Goal: Transaction & Acquisition: Purchase product/service

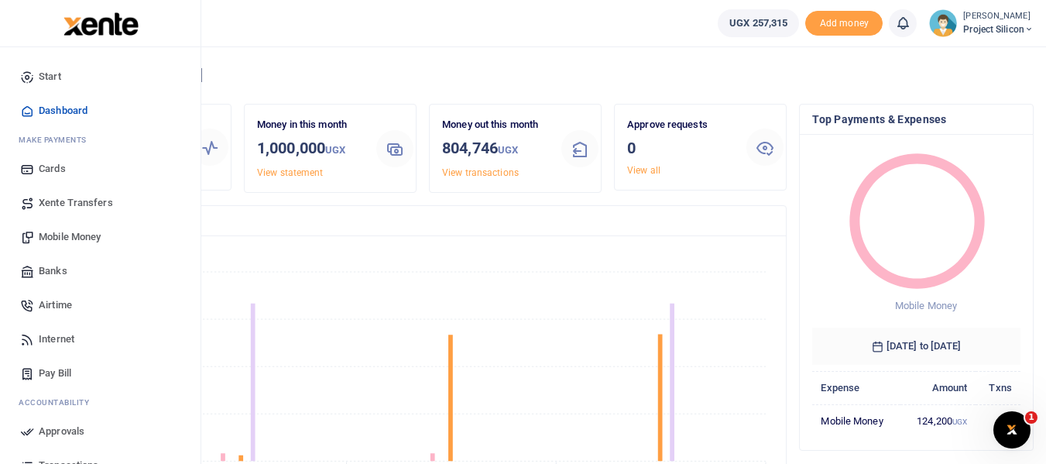
click at [61, 304] on span "Airtime" at bounding box center [55, 304] width 33 height 15
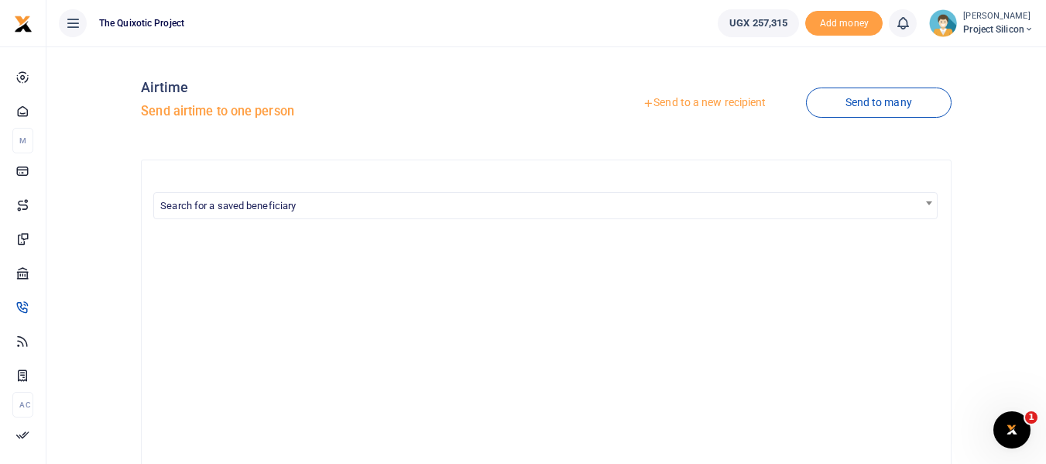
click at [724, 101] on link "Send to a new recipient" at bounding box center [704, 103] width 202 height 28
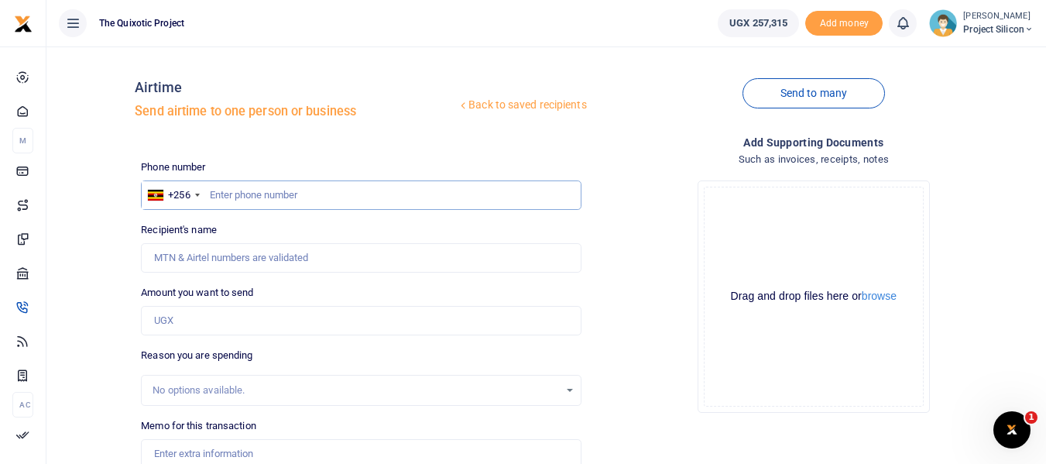
click at [308, 194] on input "text" at bounding box center [361, 194] width 440 height 29
type input "0784854923"
type input "Rabecca Ahumuza"
type input "0784854923"
click at [269, 328] on input "Amount you want to send" at bounding box center [361, 320] width 440 height 29
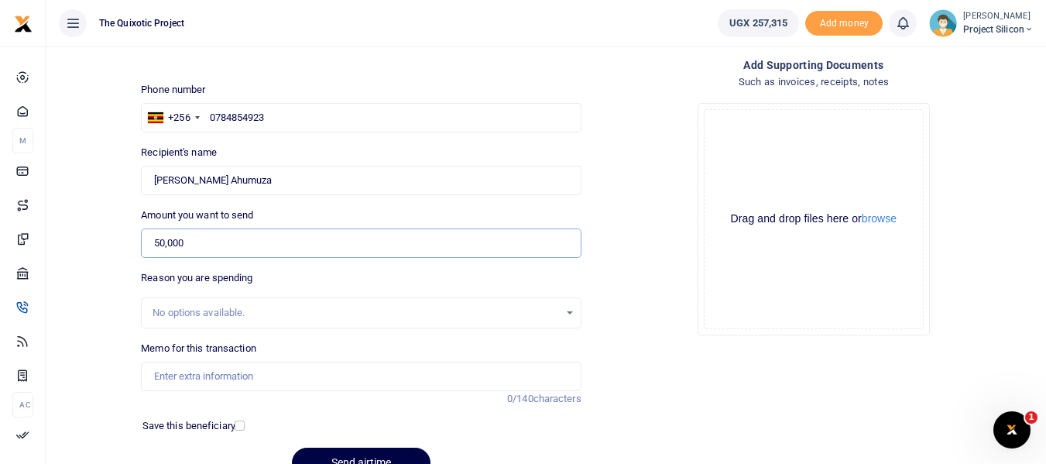
scroll to position [84, 0]
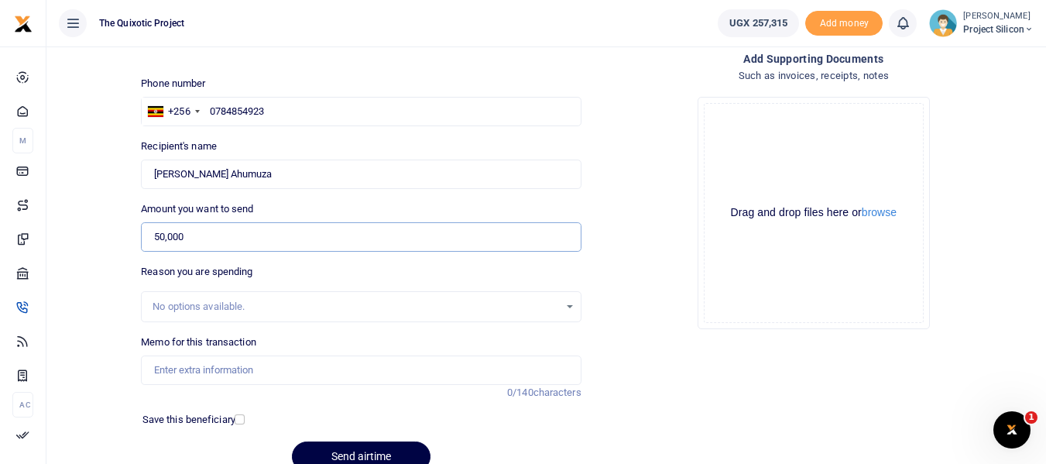
type input "50,000"
click at [280, 371] on input "Memo for this transaction" at bounding box center [361, 369] width 440 height 29
type input "Airtime for admin for september"
click at [509, 419] on div "Save this beneficiary" at bounding box center [351, 419] width 431 height 15
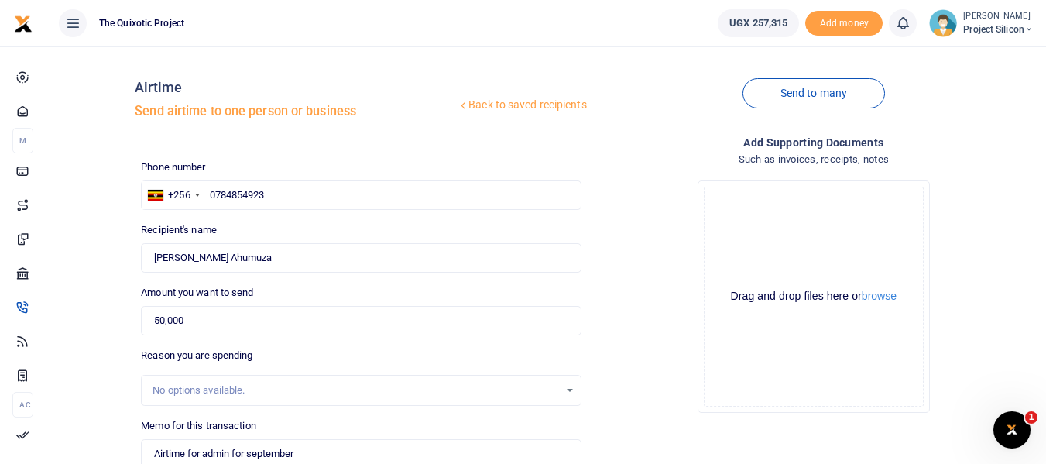
scroll to position [156, 0]
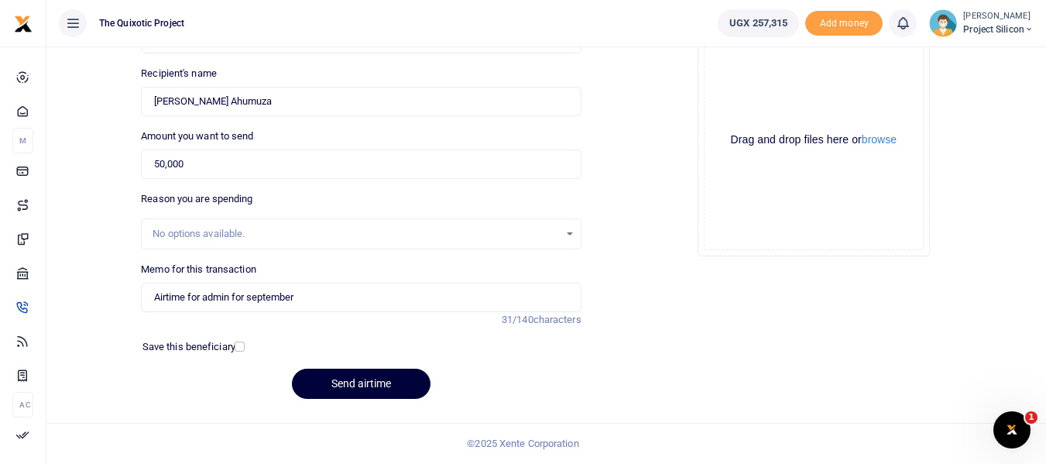
click at [373, 380] on button "Send airtime" at bounding box center [361, 384] width 139 height 30
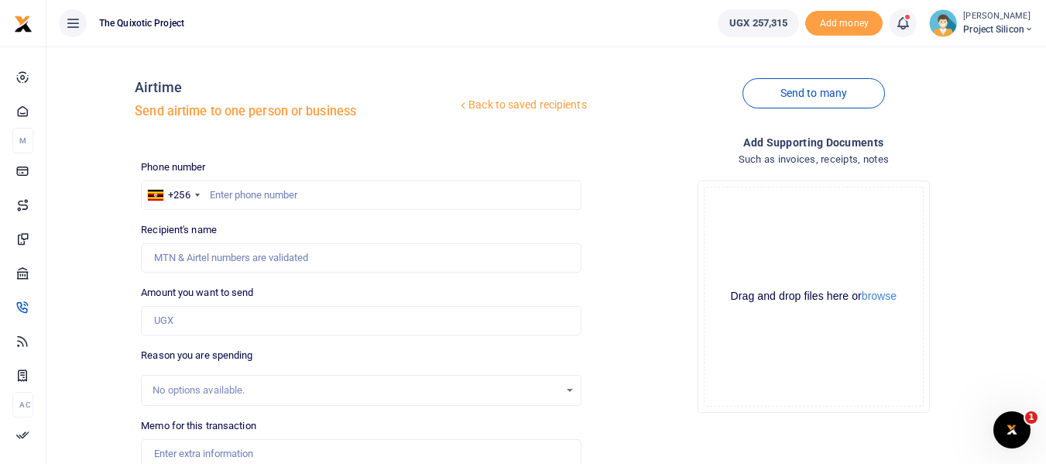
click at [902, 26] on icon at bounding box center [902, 23] width 15 height 17
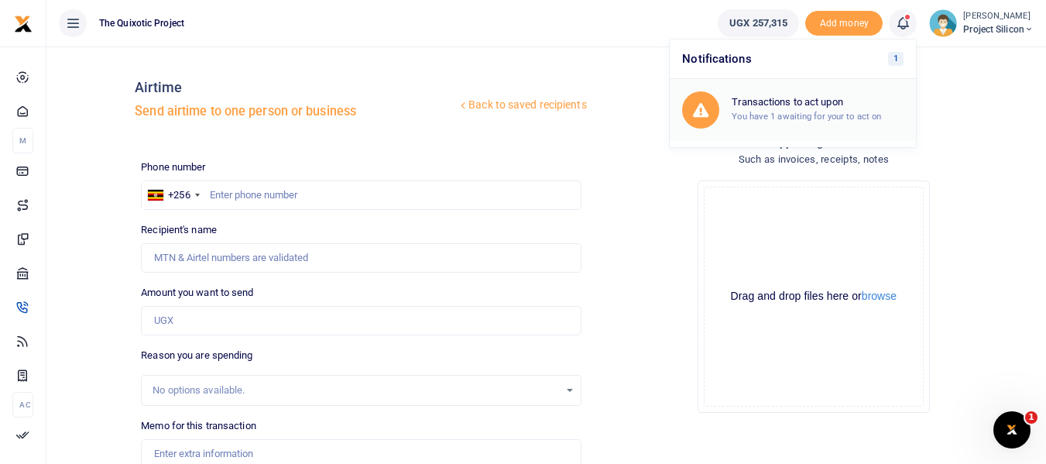
click at [828, 100] on h6 "Transactions to act upon" at bounding box center [818, 102] width 172 height 12
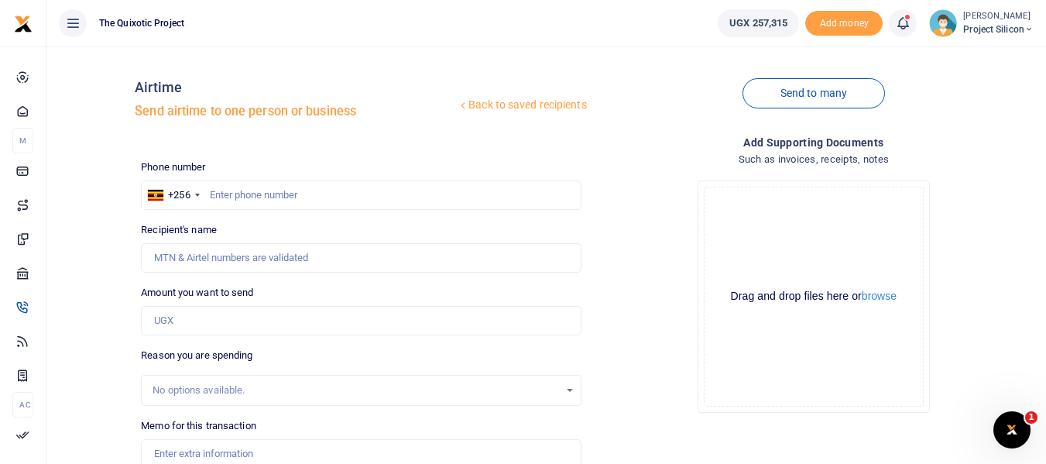
click at [900, 19] on icon at bounding box center [902, 23] width 15 height 17
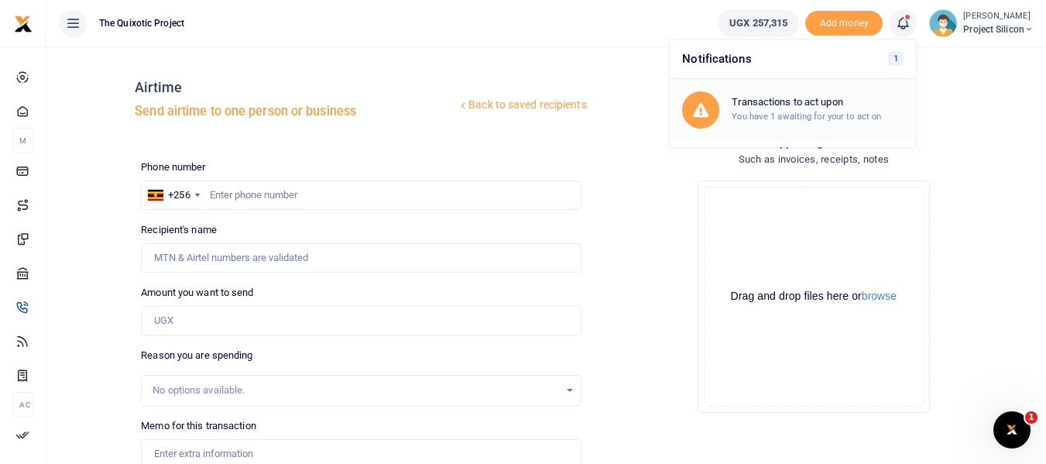
click at [809, 115] on small "You have 1 awaiting for your to act on" at bounding box center [806, 116] width 149 height 11
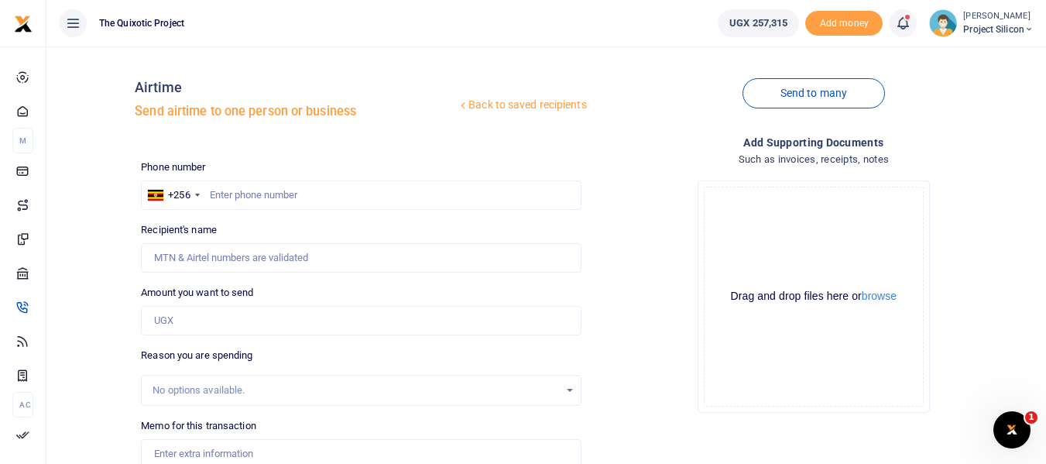
click at [901, 23] on icon at bounding box center [902, 23] width 15 height 17
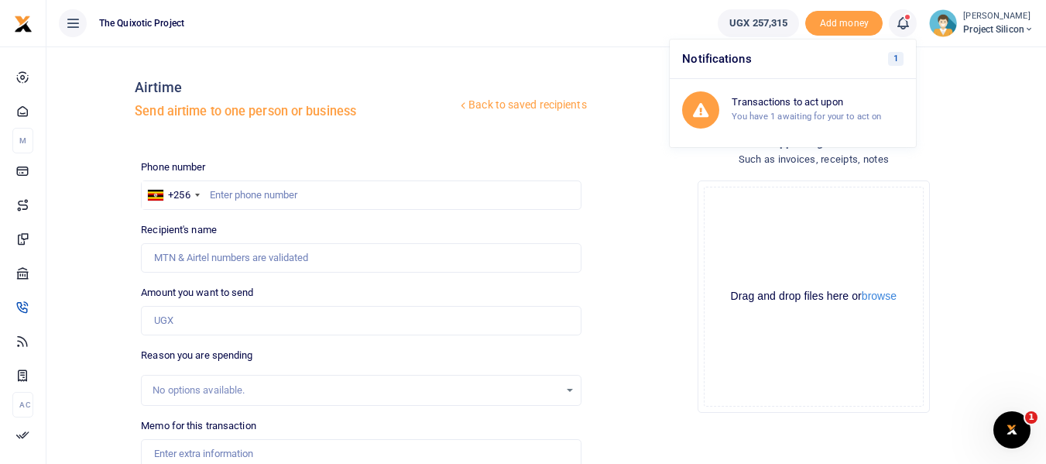
click at [781, 64] on h6 "Notifications 1" at bounding box center [793, 58] width 246 height 39
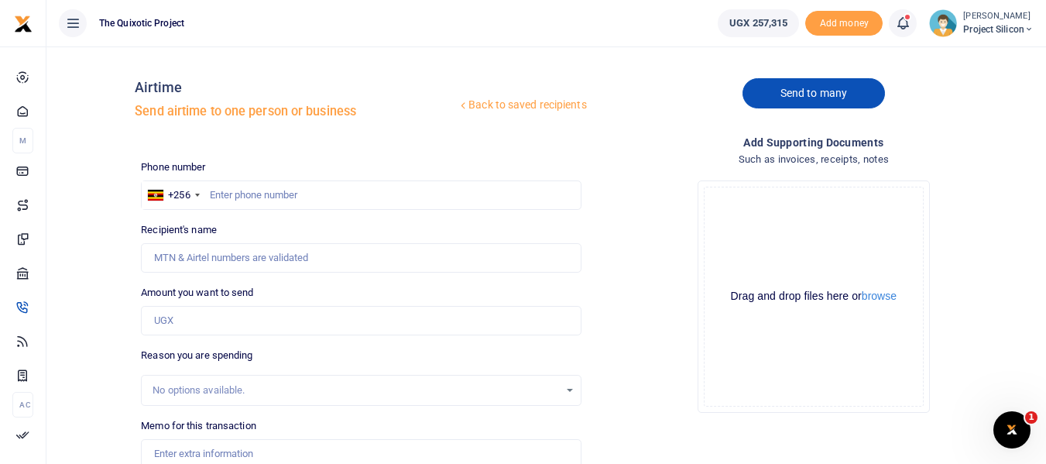
click at [802, 95] on link "Send to many" at bounding box center [814, 93] width 142 height 30
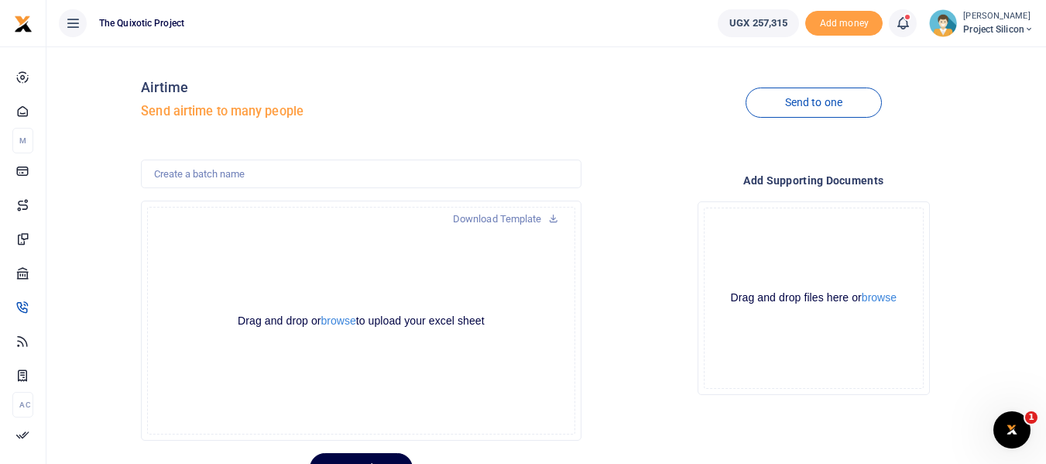
click at [898, 26] on icon at bounding box center [902, 23] width 15 height 17
click at [904, 10] on link at bounding box center [903, 23] width 28 height 28
click at [904, 21] on icon at bounding box center [902, 23] width 15 height 17
click at [791, 115] on small "You have 1 awaiting for your to act on" at bounding box center [806, 116] width 149 height 11
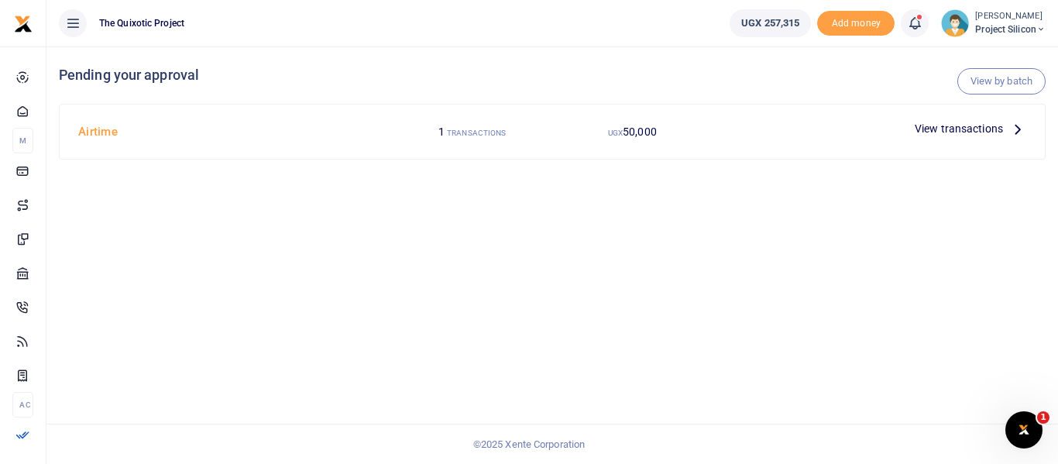
click at [977, 129] on span "View transactions" at bounding box center [959, 128] width 88 height 17
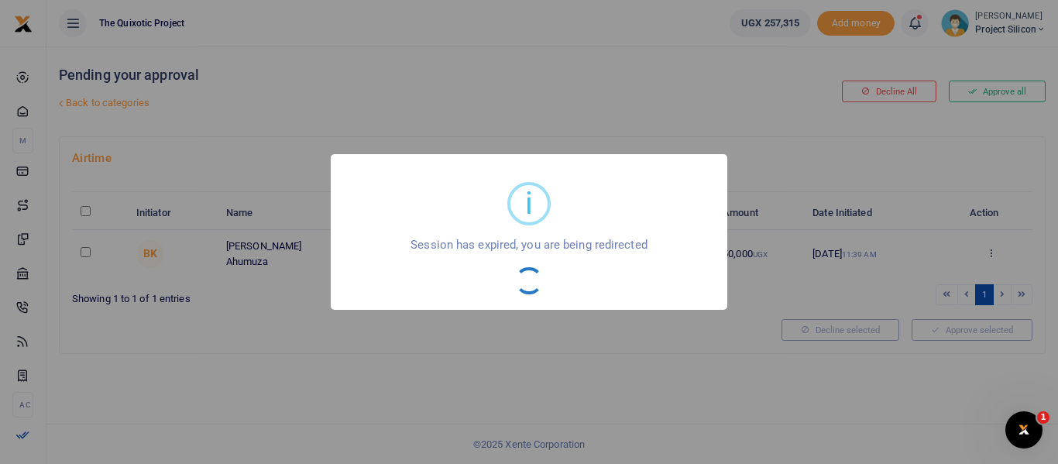
click at [434, 422] on div "i × Session has expired, you are being redirected OK No Cancel" at bounding box center [529, 232] width 1058 height 464
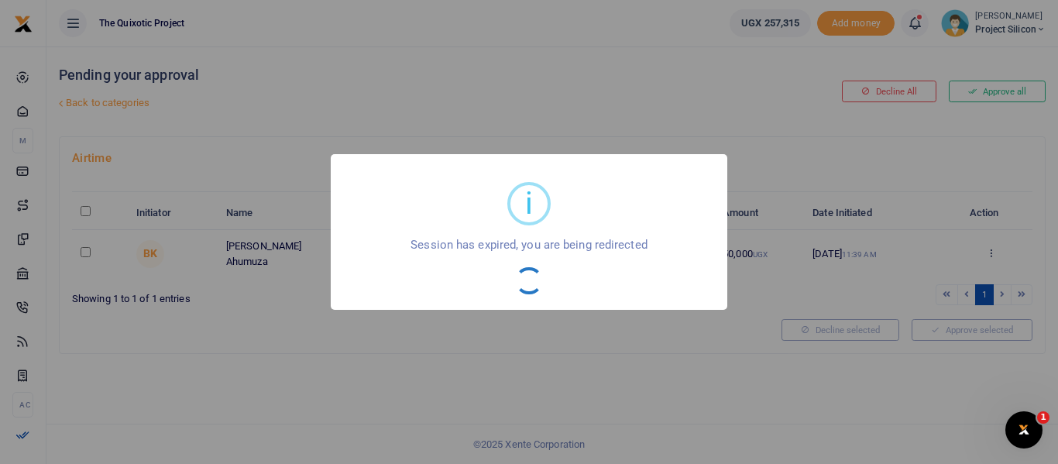
click at [434, 422] on div "i × Session has expired, you are being redirected OK No Cancel" at bounding box center [529, 232] width 1058 height 464
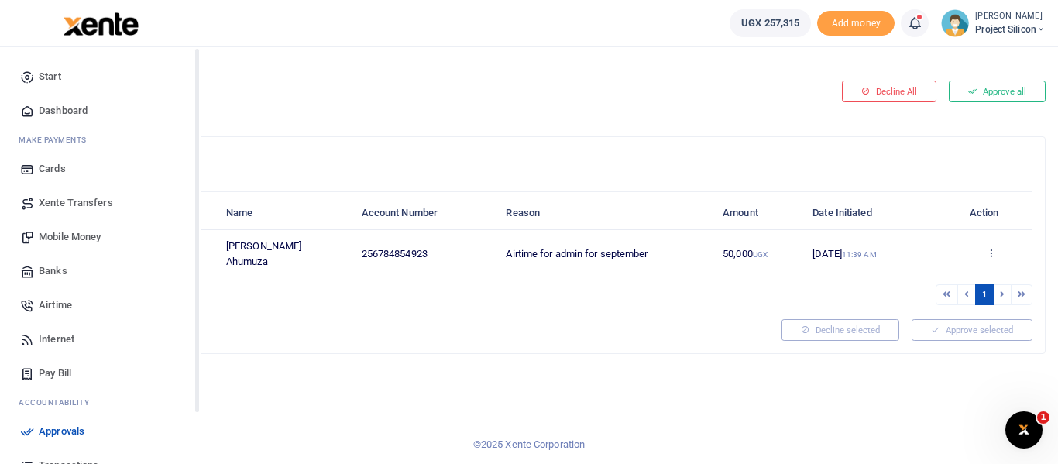
click at [198, 160] on div "Start Dashboard M ake Payments Cards Xente Transfers Mobile Money Banks Airtime…" at bounding box center [100, 279] width 201 height 464
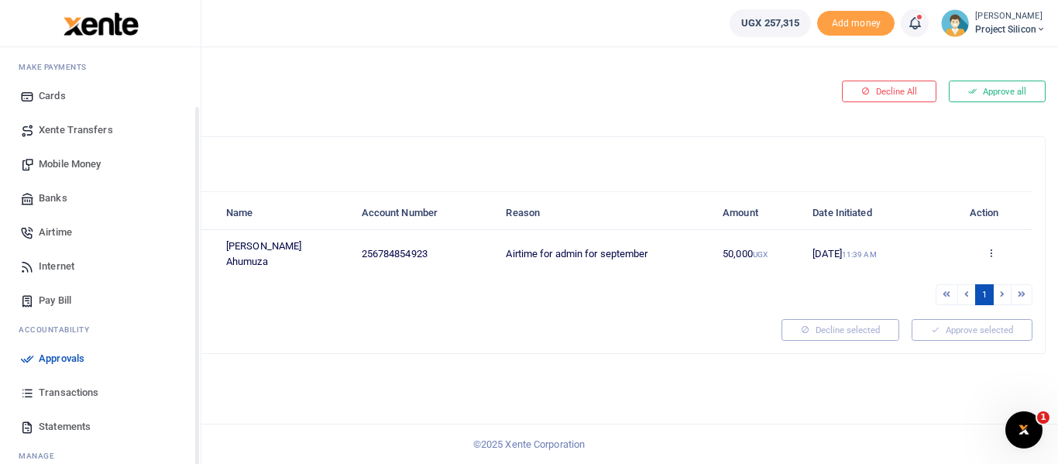
scroll to position [122, 0]
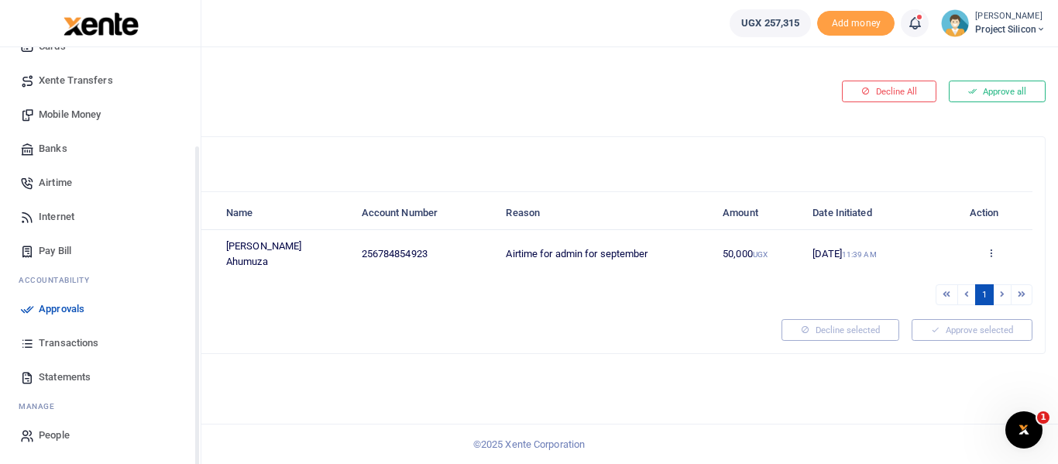
drag, startPoint x: 198, startPoint y: 160, endPoint x: 201, endPoint y: 285, distance: 124.7
click at [201, 285] on div "Start Dashboard M ake Payments Cards Xente Transfers Mobile Money Banks Airtime…" at bounding box center [100, 279] width 201 height 464
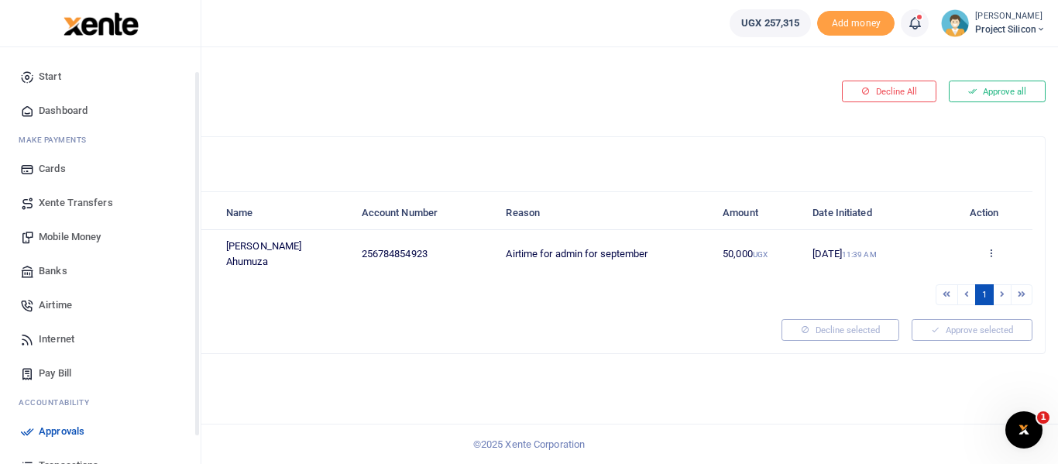
click at [196, 133] on div "Start Dashboard M ake Payments Cards Xente Transfers Mobile Money Banks Airtime…" at bounding box center [100, 317] width 201 height 540
drag, startPoint x: 196, startPoint y: 133, endPoint x: 189, endPoint y: 84, distance: 50.1
click at [189, 84] on div "Start Dashboard M ake Payments Cards Xente Transfers Mobile Money Banks Airtime…" at bounding box center [100, 279] width 201 height 464
click at [79, 235] on span "Mobile Money" at bounding box center [70, 236] width 62 height 15
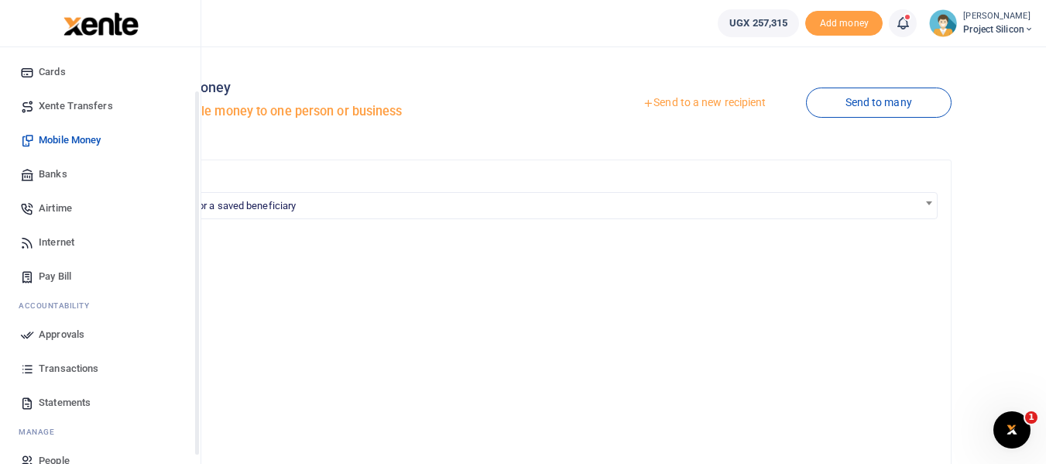
scroll to position [122, 0]
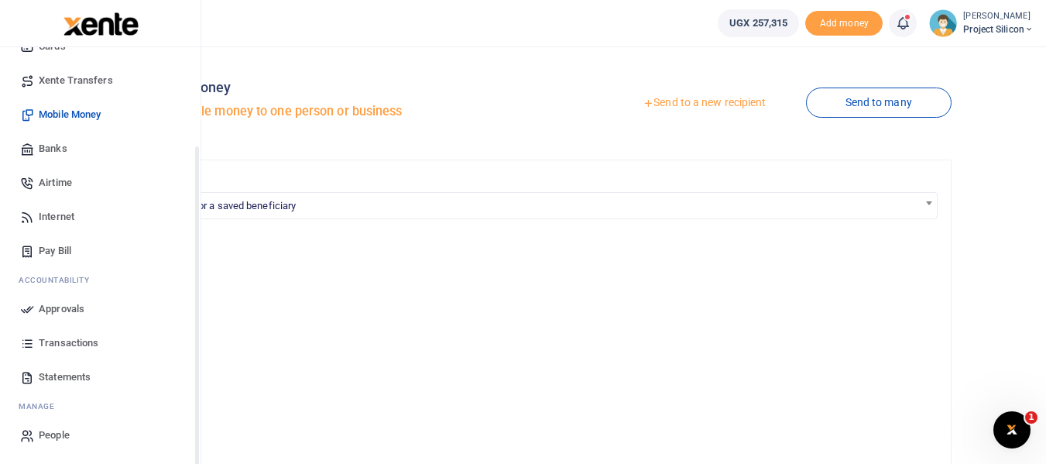
drag, startPoint x: 198, startPoint y: 146, endPoint x: 172, endPoint y: 268, distance: 124.4
click at [172, 268] on div "Start Dashboard M ake Payments Cards Xente Transfers Mobile Money Banks Airtime…" at bounding box center [100, 279] width 201 height 464
click at [51, 374] on span "Statements" at bounding box center [65, 376] width 52 height 15
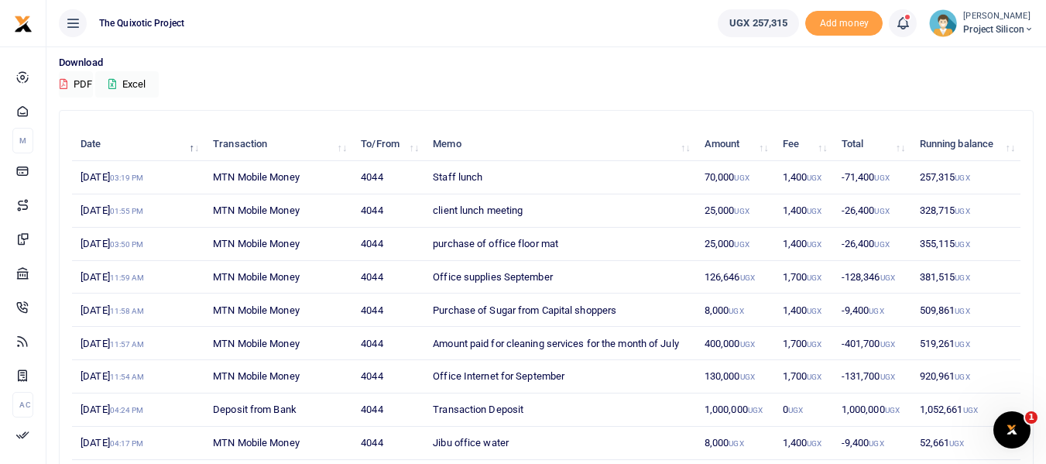
scroll to position [127, 0]
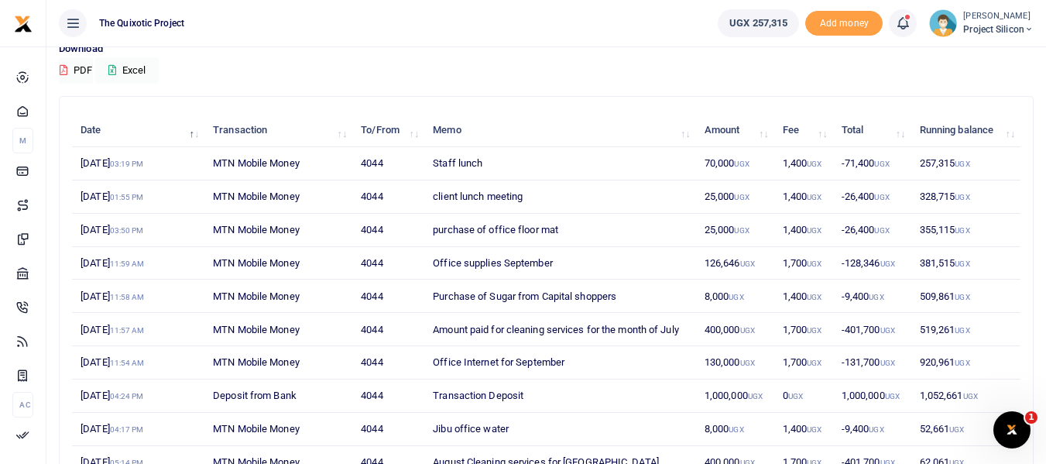
click at [961, 167] on small "UGX" at bounding box center [962, 164] width 15 height 9
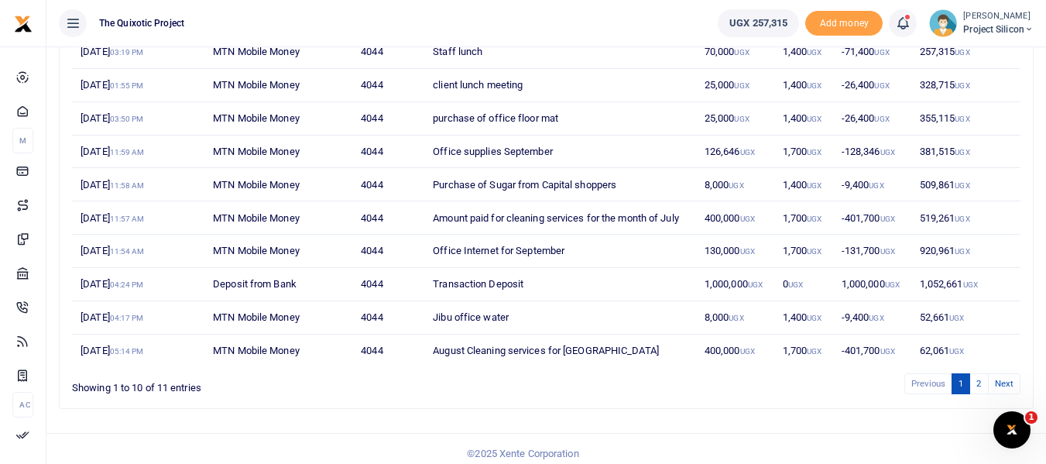
scroll to position [240, 0]
